Goal: Information Seeking & Learning: Learn about a topic

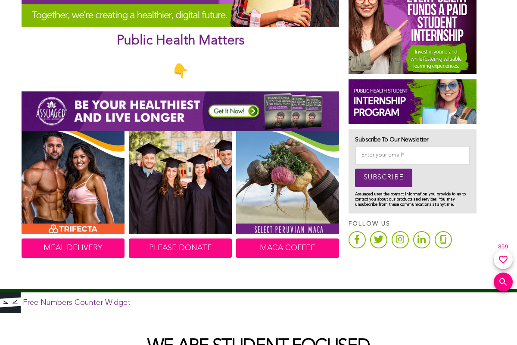
scroll to position [388, 0]
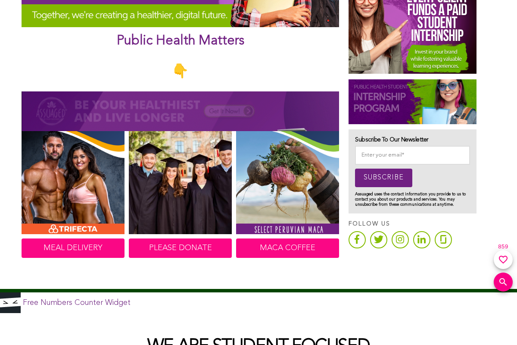
scroll to position [388, 0]
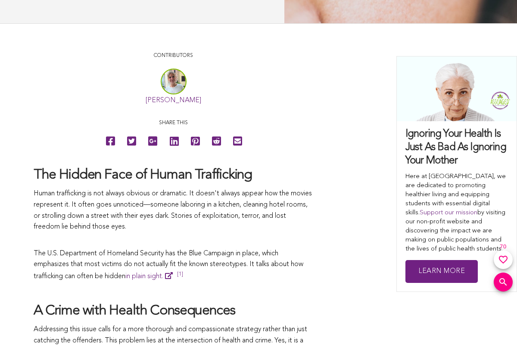
scroll to position [388, 0]
